Goal: Check status

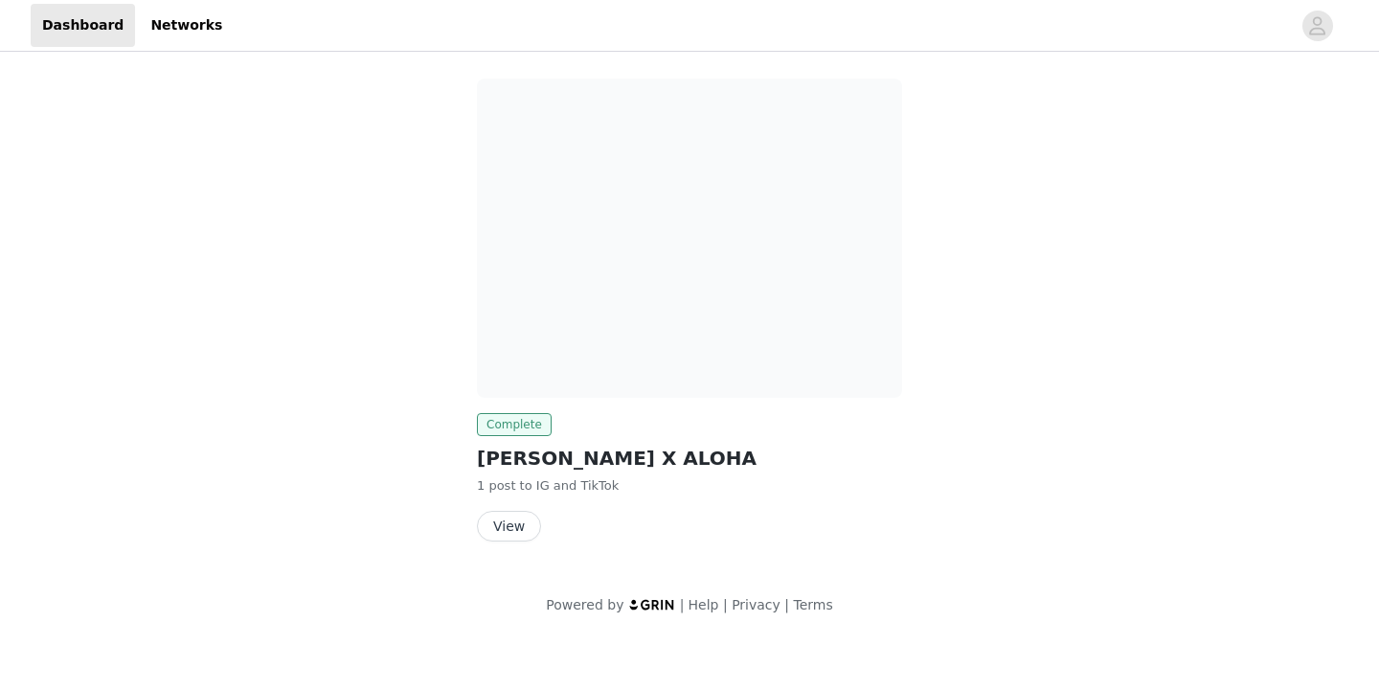
click at [525, 425] on span "Complete" at bounding box center [514, 424] width 75 height 23
click at [518, 525] on button "View" at bounding box center [509, 526] width 64 height 31
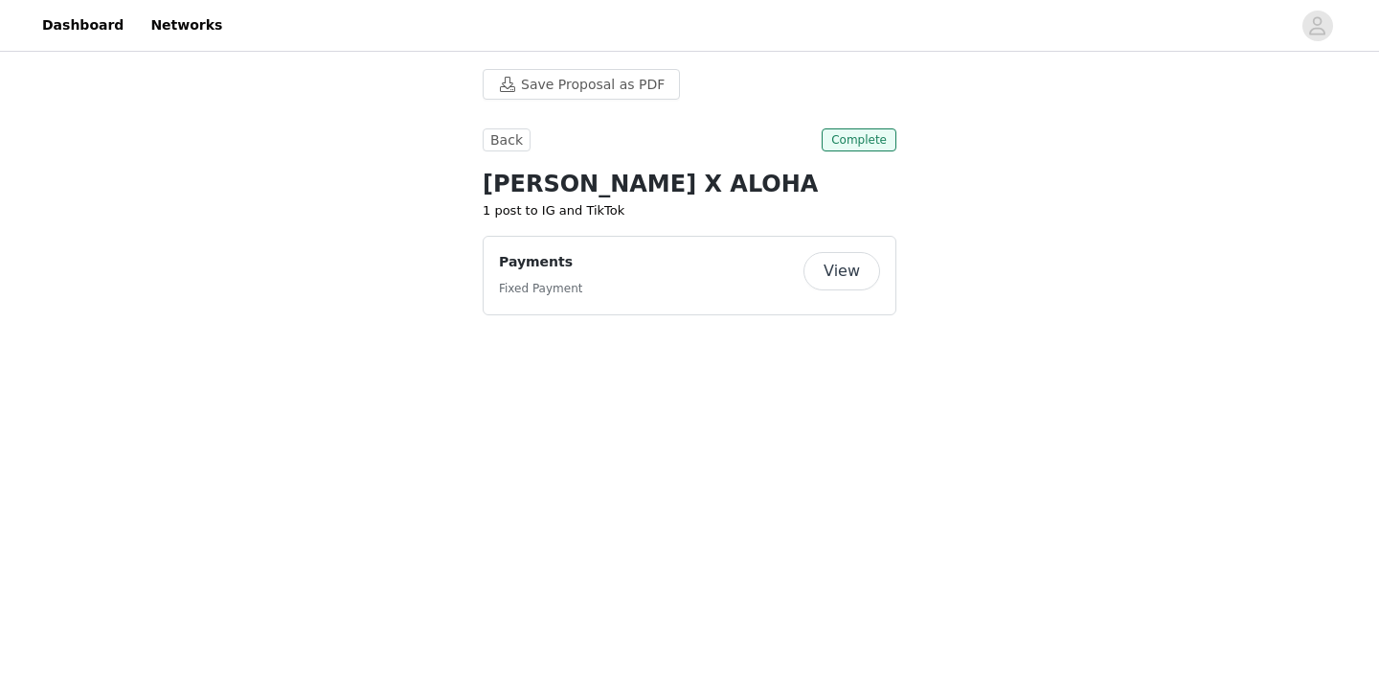
click at [852, 276] on button "View" at bounding box center [842, 271] width 77 height 38
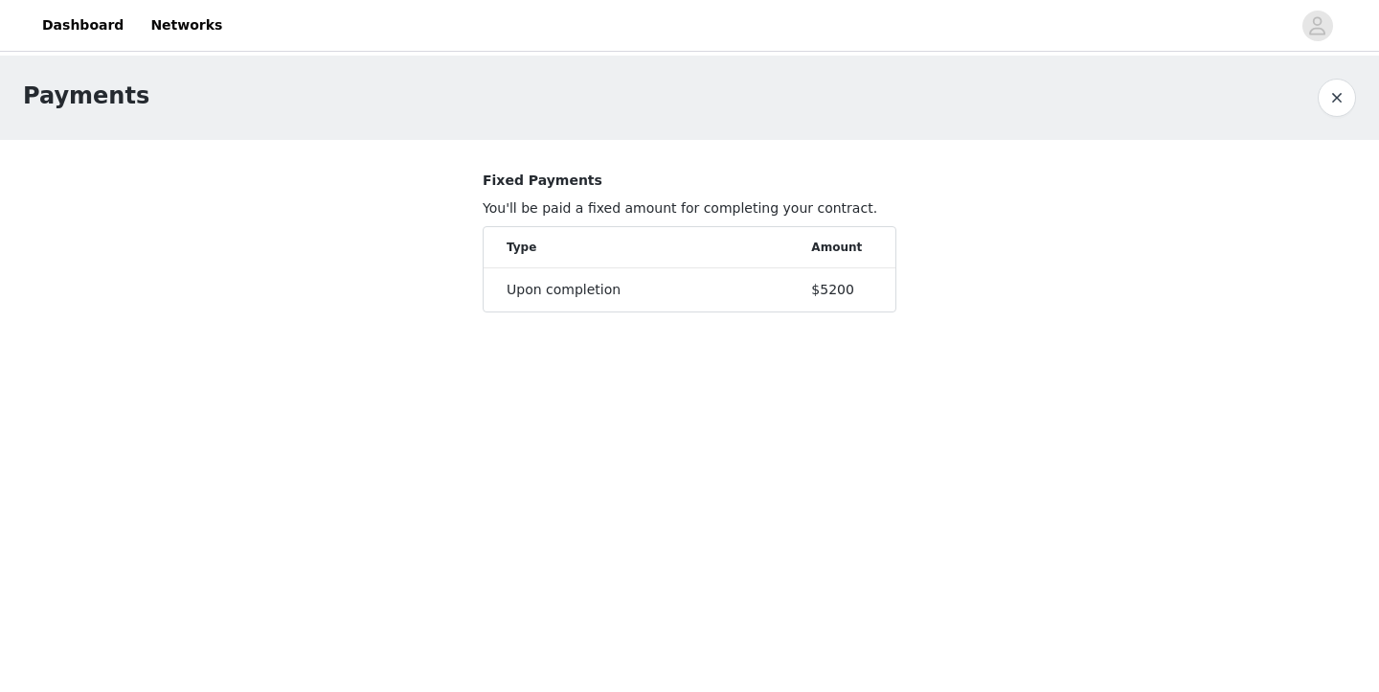
click at [730, 292] on div "Upon completion" at bounding box center [659, 290] width 305 height 20
click at [1345, 89] on button "button" at bounding box center [1337, 98] width 38 height 38
